Goal: Go to known website: Go to known website

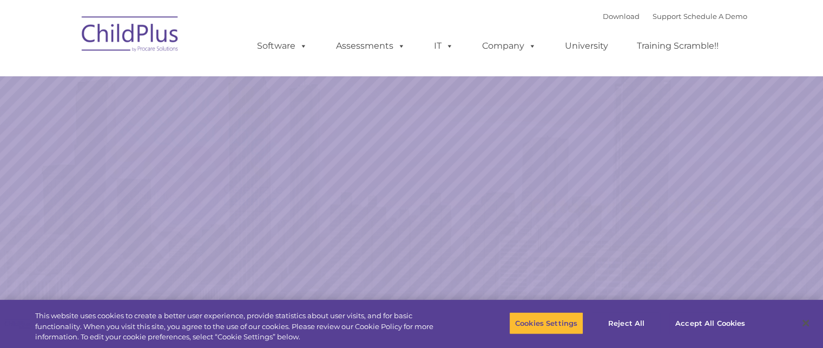
select select "MEDIUM"
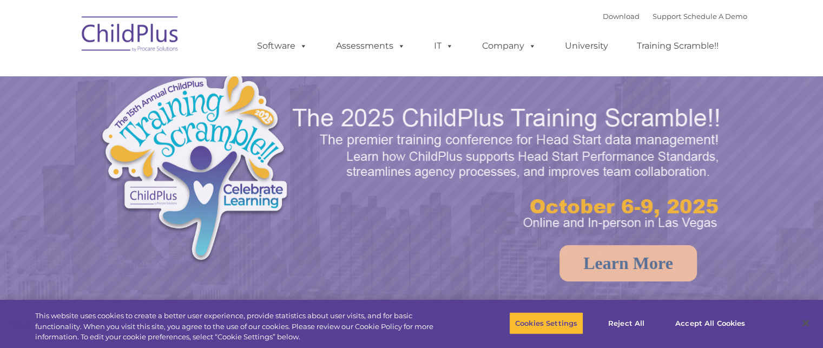
select select "MEDIUM"
